Goal: Navigation & Orientation: Find specific page/section

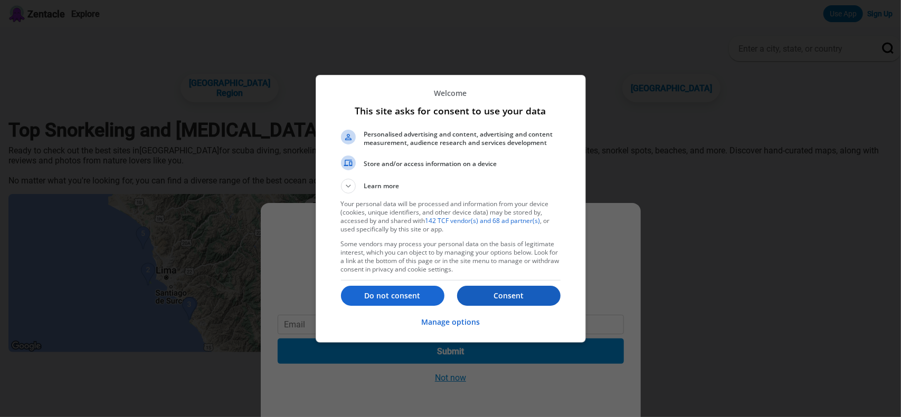
click at [524, 291] on p "Consent" at bounding box center [508, 296] width 103 height 11
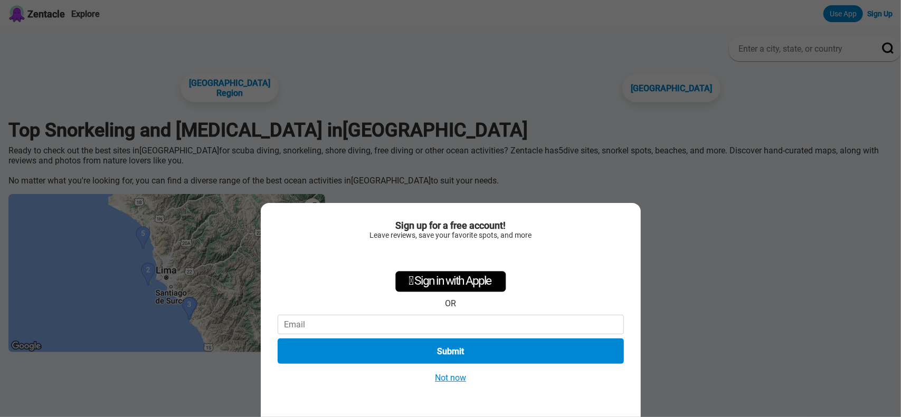
click at [449, 375] on button "Not now" at bounding box center [450, 377] width 37 height 11
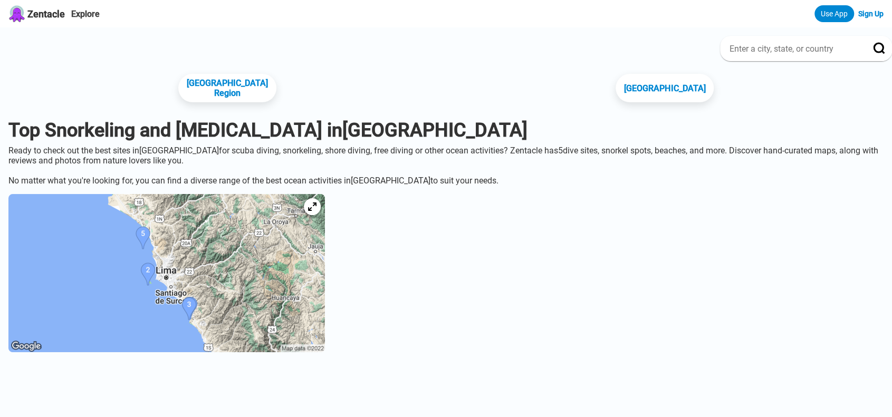
click at [194, 283] on img at bounding box center [166, 273] width 317 height 158
